Goal: Information Seeking & Learning: Check status

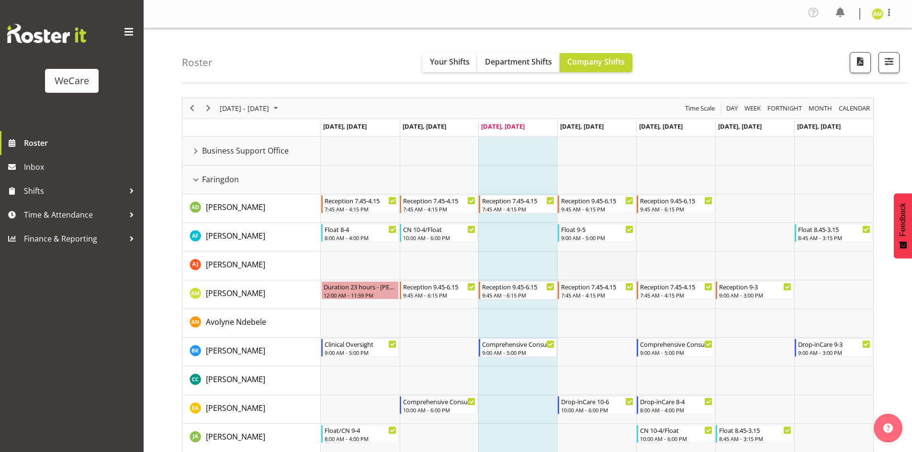
scroll to position [48, 0]
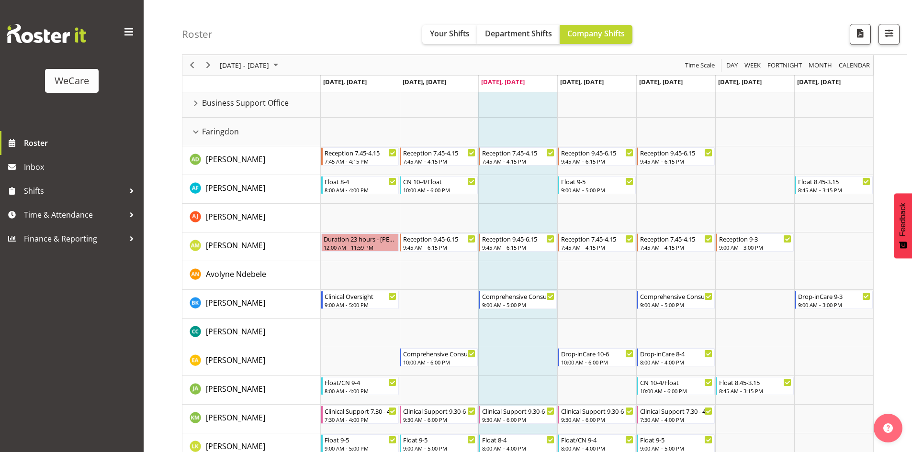
click at [597, 315] on td "Timeline Week of September 10, 2025" at bounding box center [596, 304] width 79 height 29
click at [196, 131] on div "Faringdon resource" at bounding box center [196, 132] width 12 height 12
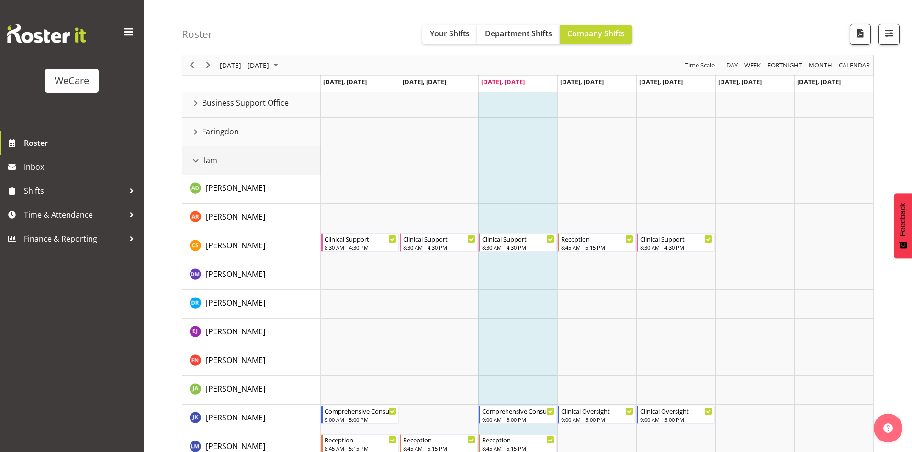
click at [201, 166] on div "Ilam resource" at bounding box center [196, 161] width 12 height 12
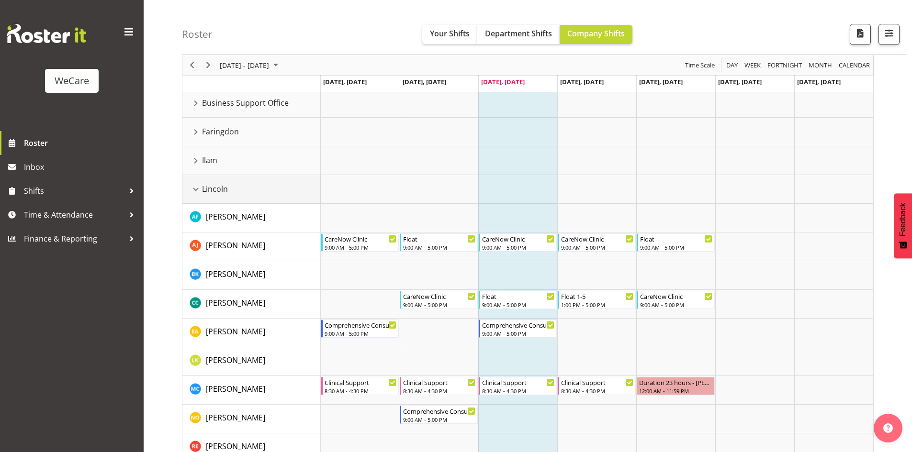
click at [194, 193] on div "Lincoln resource" at bounding box center [196, 189] width 12 height 12
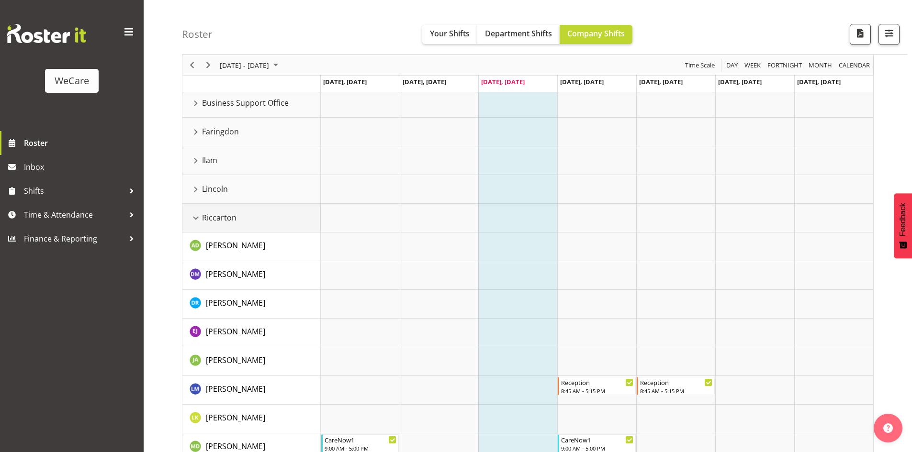
click at [195, 221] on div "Riccarton resource" at bounding box center [196, 218] width 12 height 12
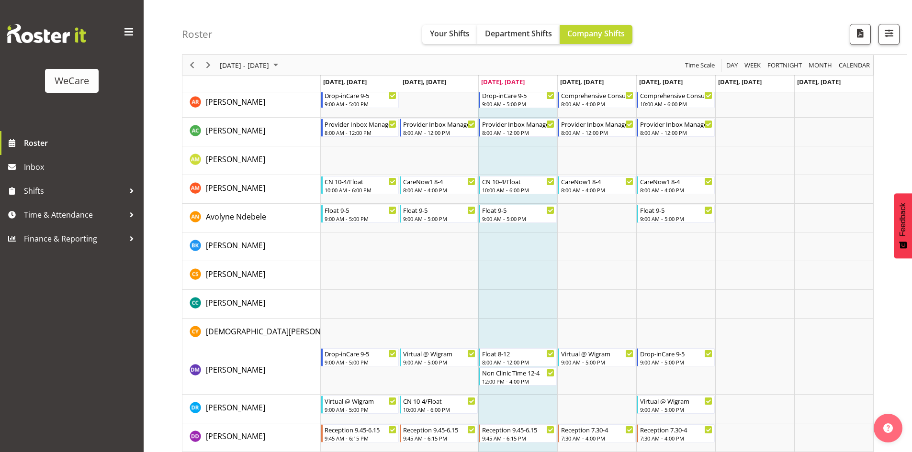
scroll to position [96, 0]
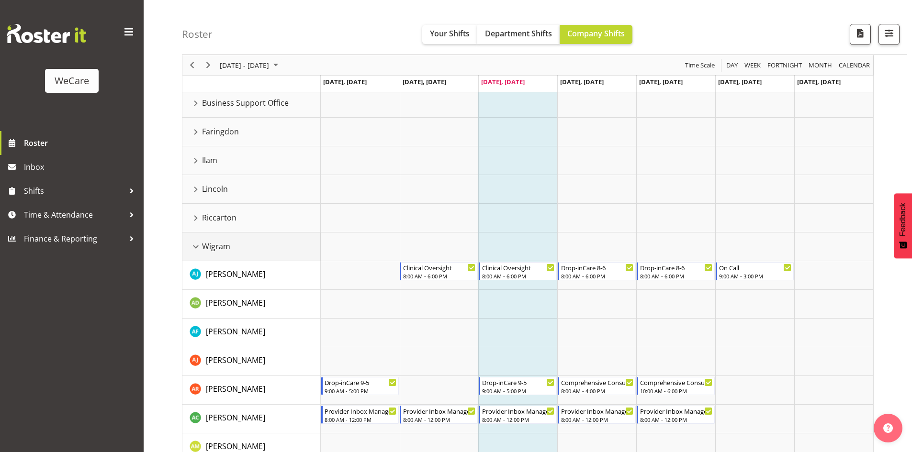
click at [194, 245] on div "Wigram resource" at bounding box center [196, 247] width 12 height 12
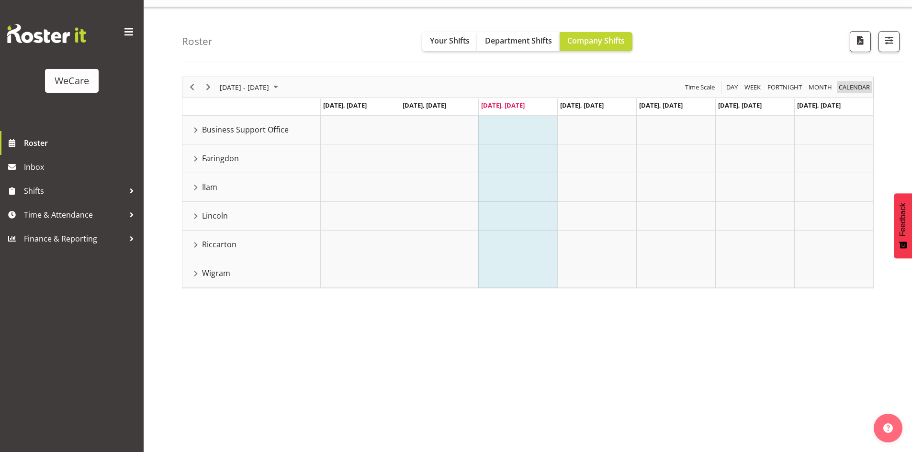
click at [850, 83] on span "calendar" at bounding box center [854, 87] width 33 height 12
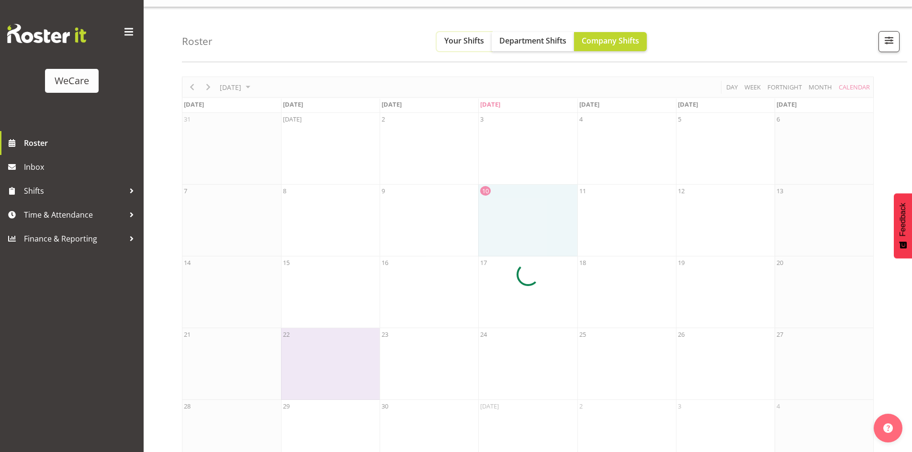
click at [462, 46] on span "Your Shifts" at bounding box center [464, 40] width 40 height 11
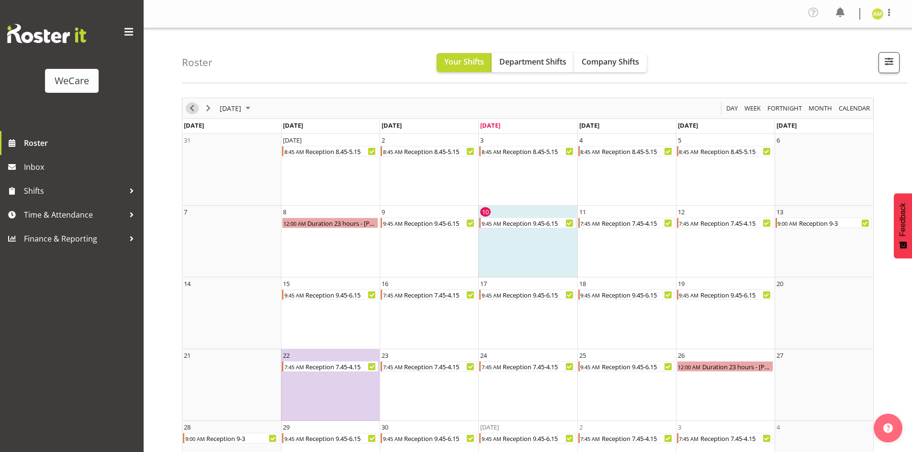
click at [195, 104] on span "Previous" at bounding box center [191, 108] width 11 height 12
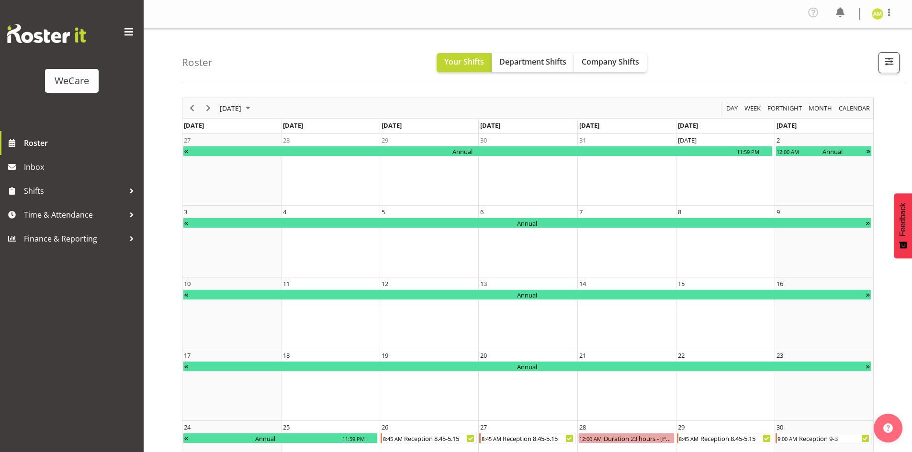
click at [877, 157] on div "[DATE] [DATE] Day Week Fortnight Month calendar Month Agenda Time Scale [DATE] …" at bounding box center [547, 331] width 730 height 482
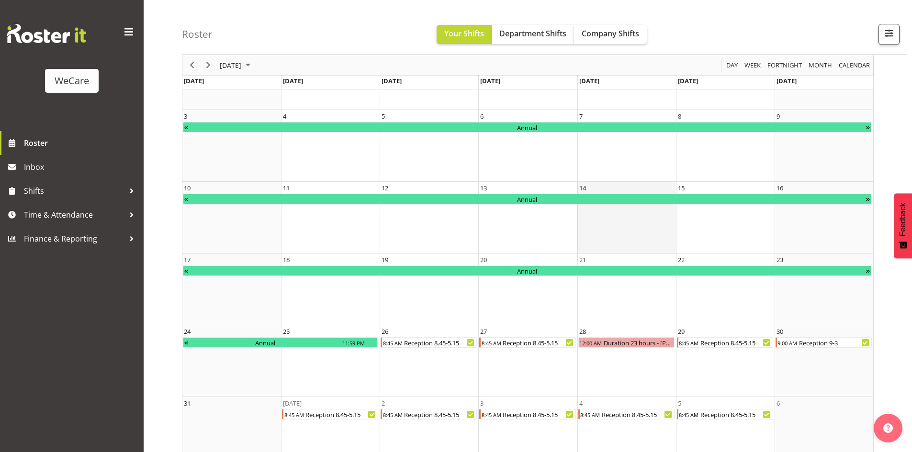
scroll to position [120, 0]
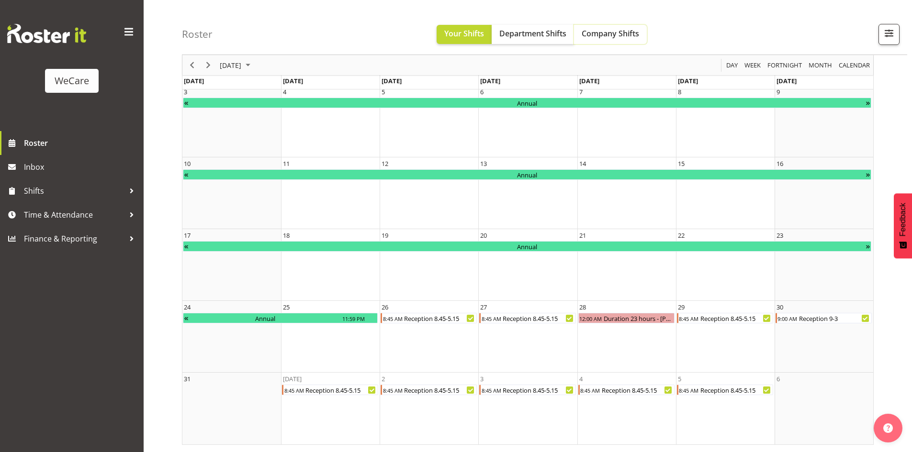
click at [627, 34] on span "Company Shifts" at bounding box center [610, 33] width 57 height 11
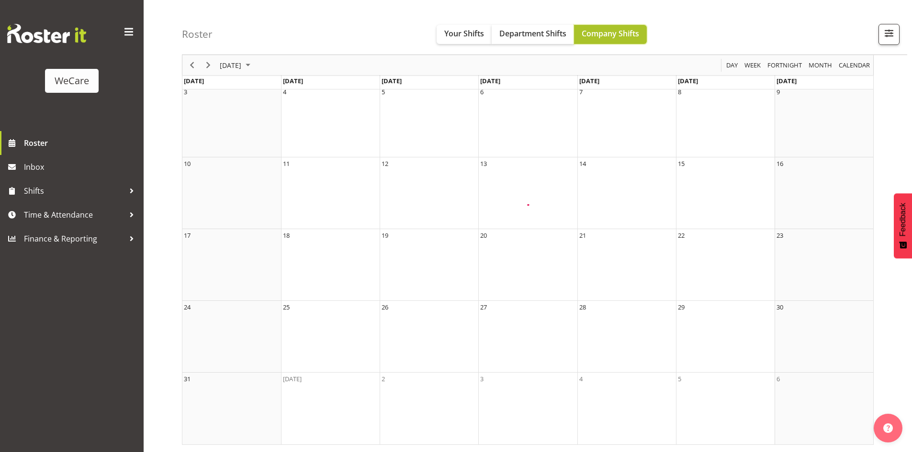
scroll to position [0, 0]
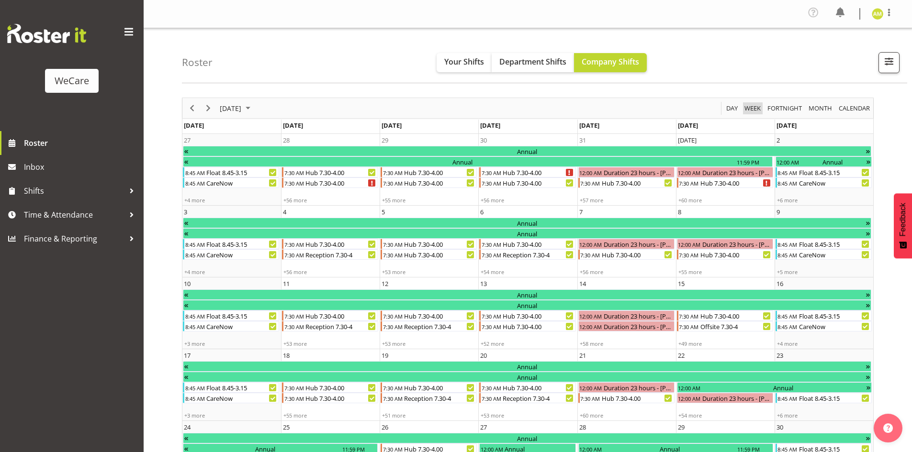
click at [754, 111] on span "Week" at bounding box center [752, 108] width 18 height 12
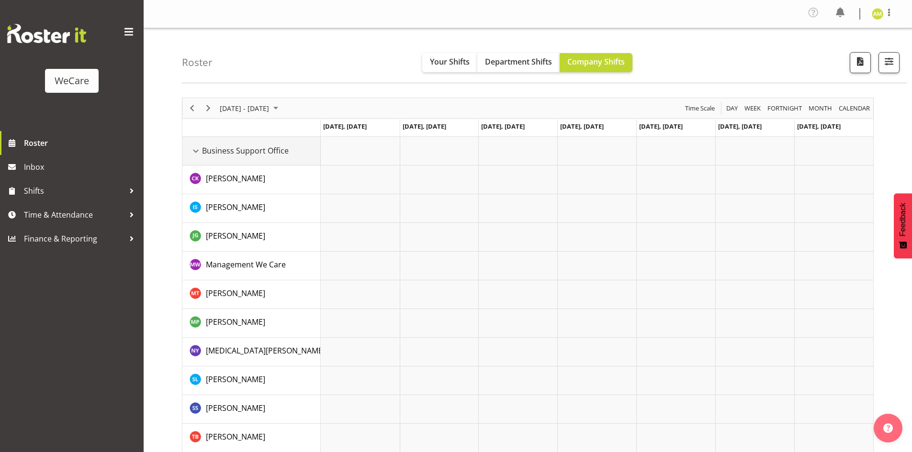
click at [196, 153] on div "Business Support Office resource" at bounding box center [196, 151] width 12 height 12
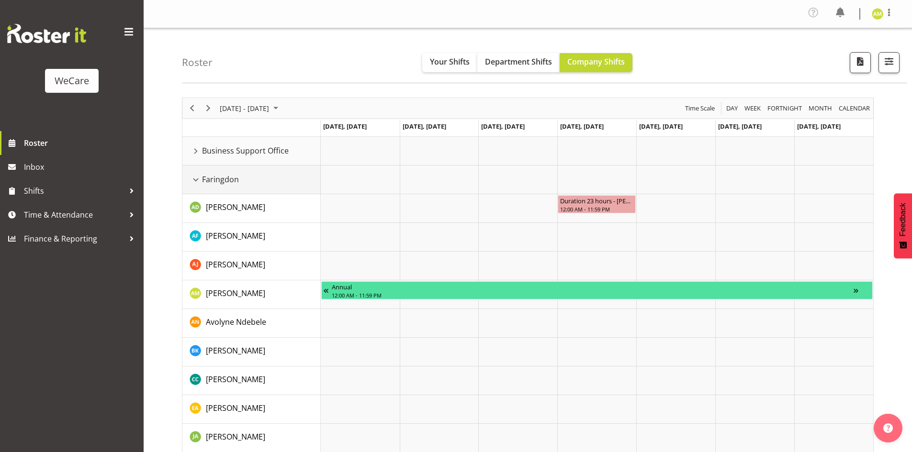
click at [194, 177] on div "Faringdon resource" at bounding box center [196, 180] width 12 height 12
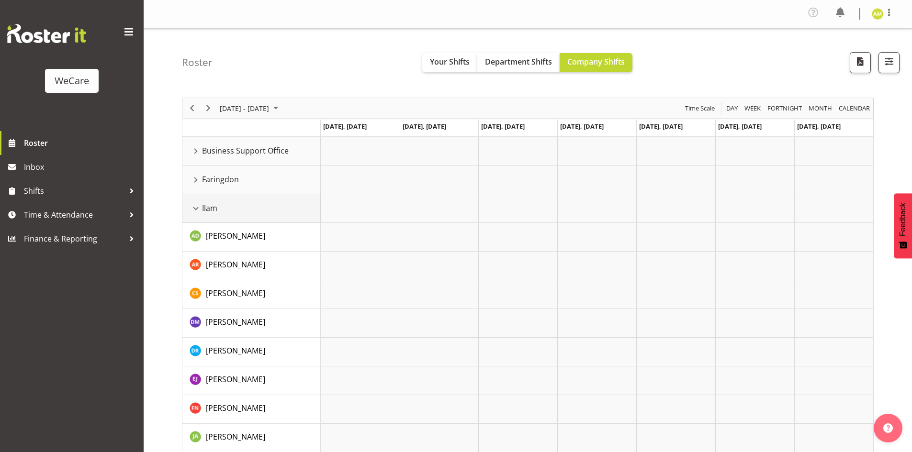
click at [196, 207] on div "Ilam resource" at bounding box center [196, 208] width 12 height 12
click at [197, 237] on div "Lincoln resource" at bounding box center [196, 237] width 12 height 12
click at [196, 268] on div "Riccarton resource" at bounding box center [196, 266] width 12 height 12
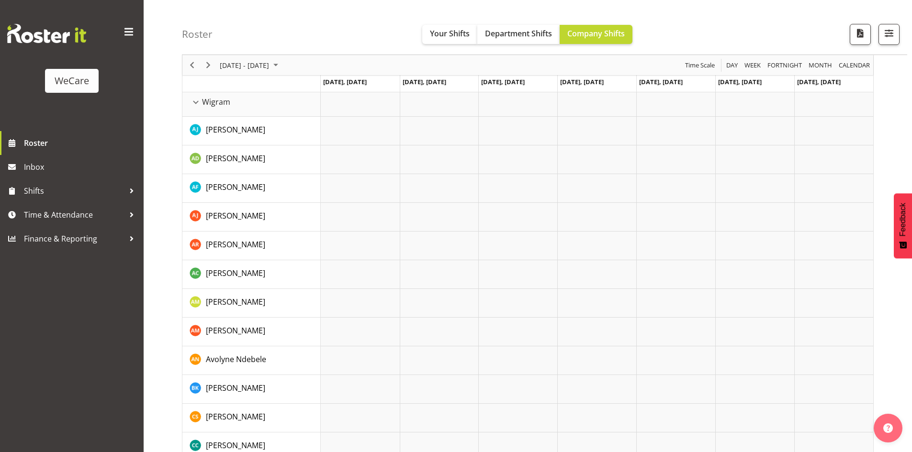
scroll to position [239, 0]
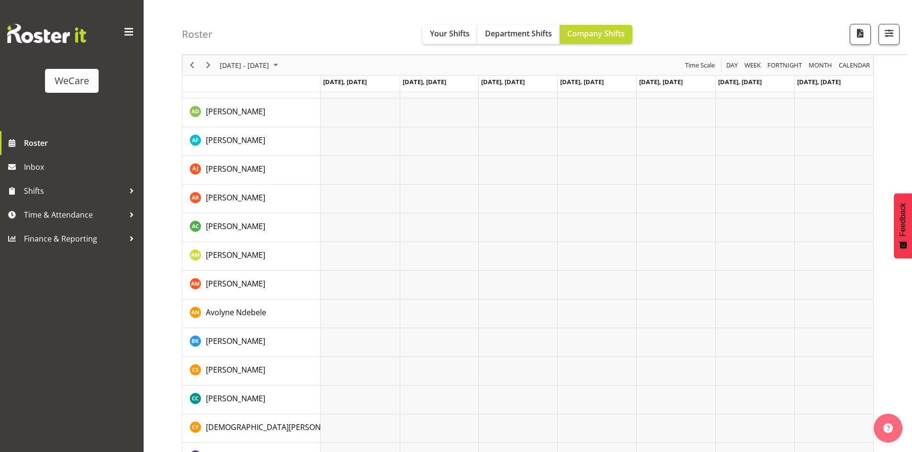
click at [247, 73] on div "[DATE] - [DATE]" at bounding box center [249, 65] width 67 height 20
click at [318, 86] on span "next month" at bounding box center [320, 88] width 17 height 17
click at [261, 135] on span "10" at bounding box center [260, 138] width 14 height 14
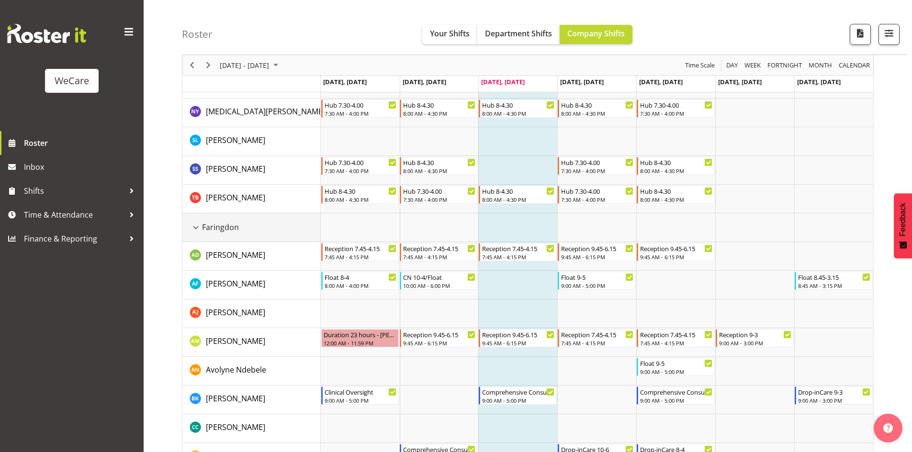
drag, startPoint x: 191, startPoint y: 230, endPoint x: 213, endPoint y: 235, distance: 22.6
click at [191, 230] on div "Faringdon resource" at bounding box center [196, 228] width 12 height 12
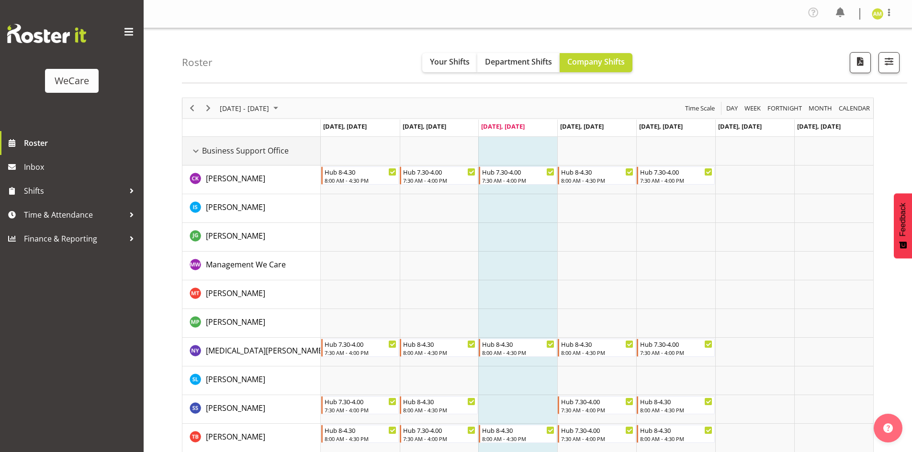
click at [196, 151] on div "Business Support Office resource" at bounding box center [196, 151] width 12 height 12
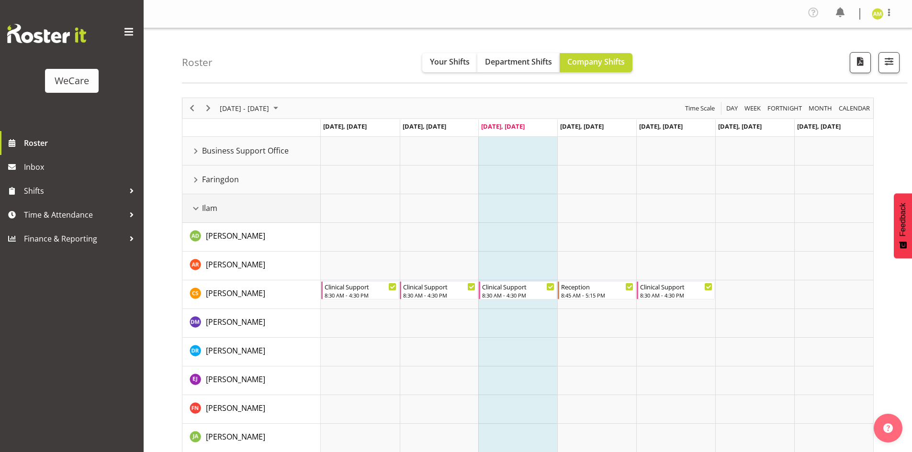
click at [197, 208] on div "Ilam resource" at bounding box center [196, 208] width 12 height 12
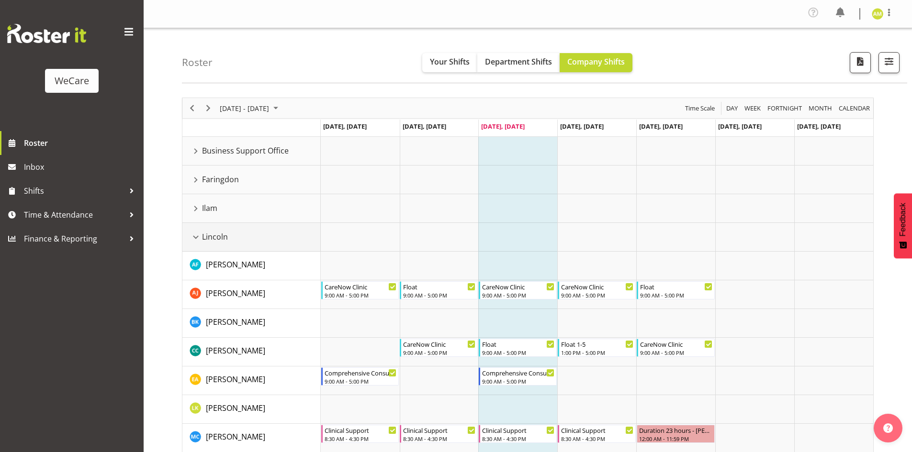
click at [195, 232] on div "Lincoln resource" at bounding box center [196, 237] width 12 height 12
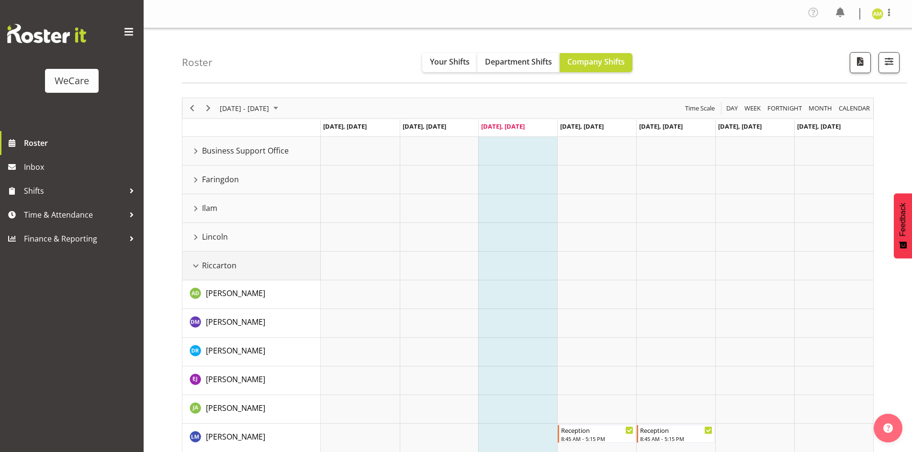
click at [196, 265] on div "Riccarton resource" at bounding box center [196, 266] width 12 height 12
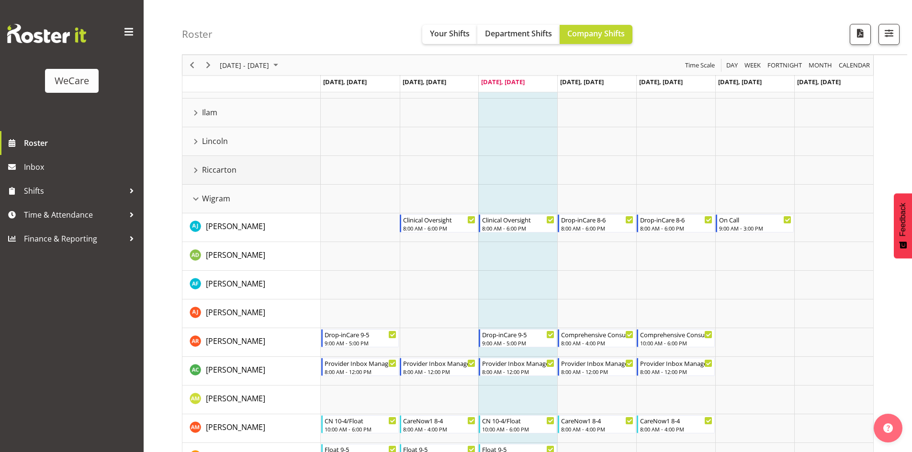
scroll to position [144, 0]
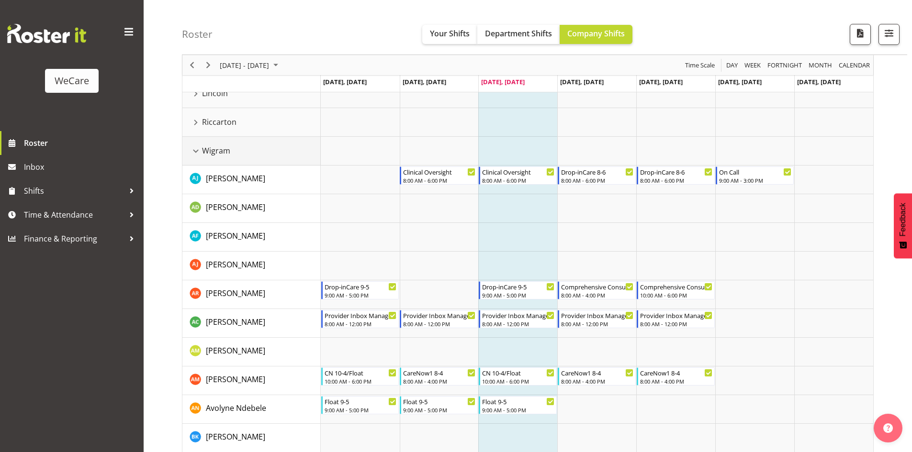
click at [200, 150] on div "Wigram resource" at bounding box center [196, 151] width 12 height 12
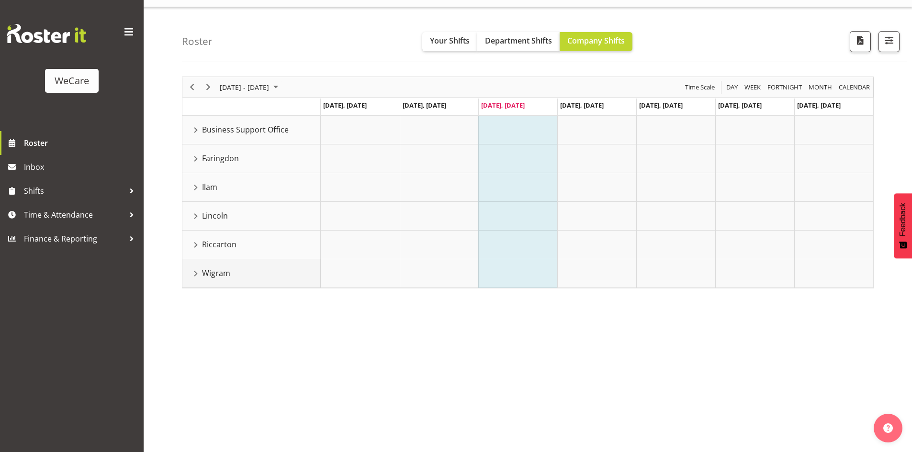
scroll to position [21, 0]
click at [193, 162] on div "Faringdon resource" at bounding box center [196, 159] width 12 height 12
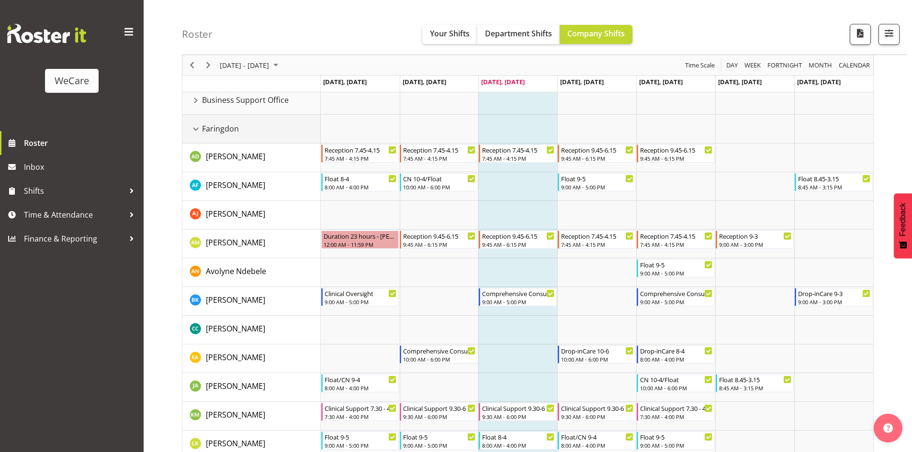
scroll to position [37, 0]
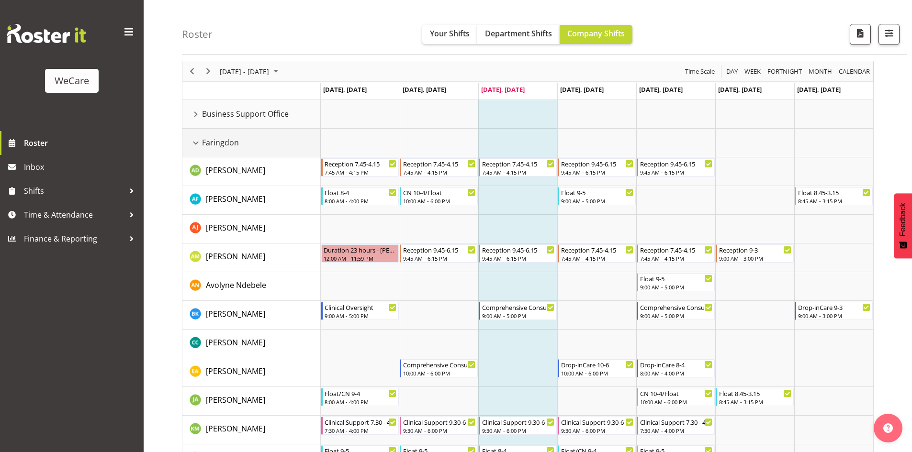
click at [193, 141] on div "Faringdon resource" at bounding box center [196, 143] width 12 height 12
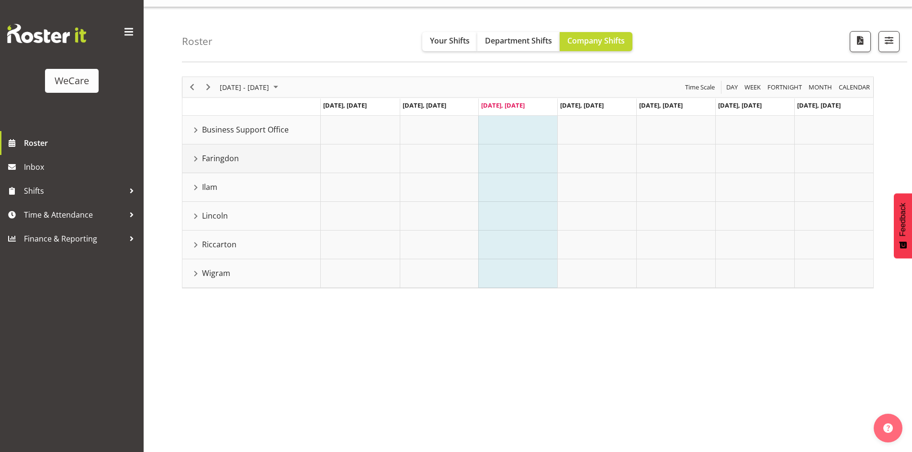
scroll to position [21, 0]
click at [194, 209] on td "Lincoln" at bounding box center [251, 216] width 138 height 29
click at [195, 213] on div "Lincoln resource" at bounding box center [196, 216] width 12 height 12
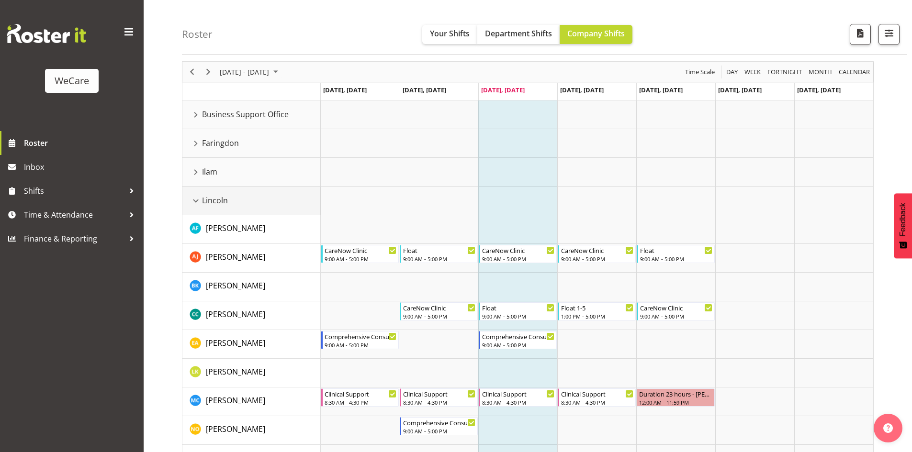
scroll to position [0, 0]
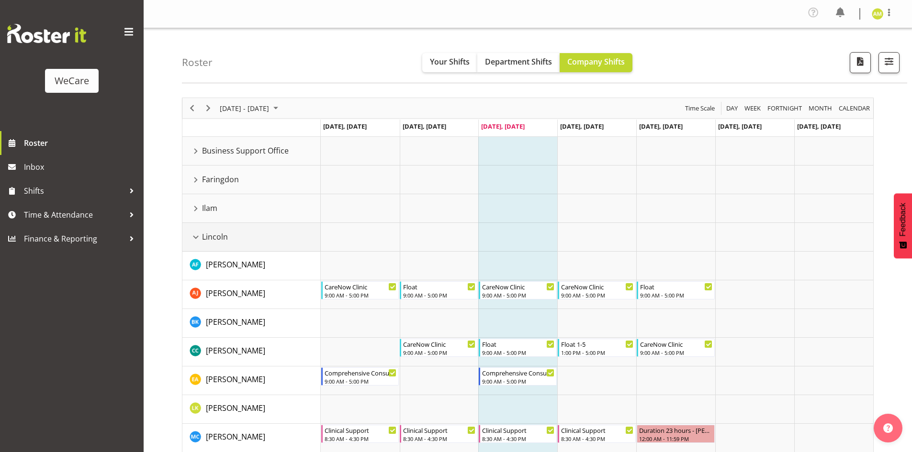
click at [196, 237] on div "Lincoln resource" at bounding box center [196, 237] width 12 height 12
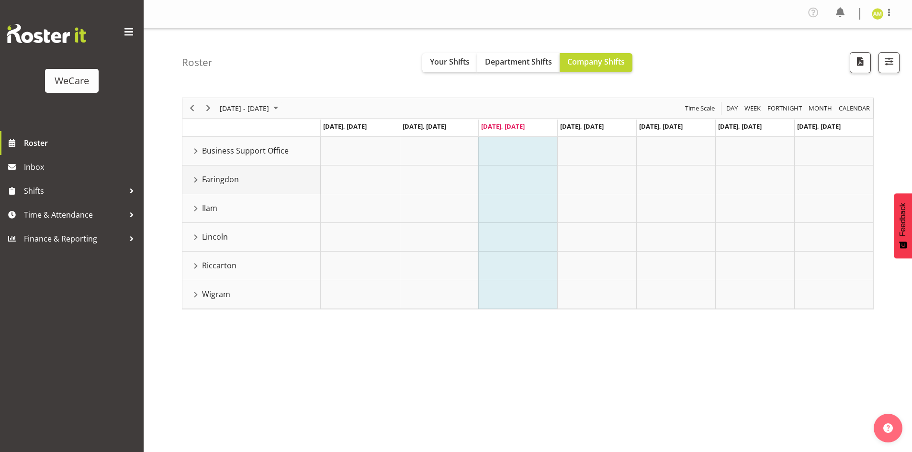
click at [195, 182] on div "Faringdon resource" at bounding box center [196, 180] width 12 height 12
